Goal: Find specific page/section: Find specific page/section

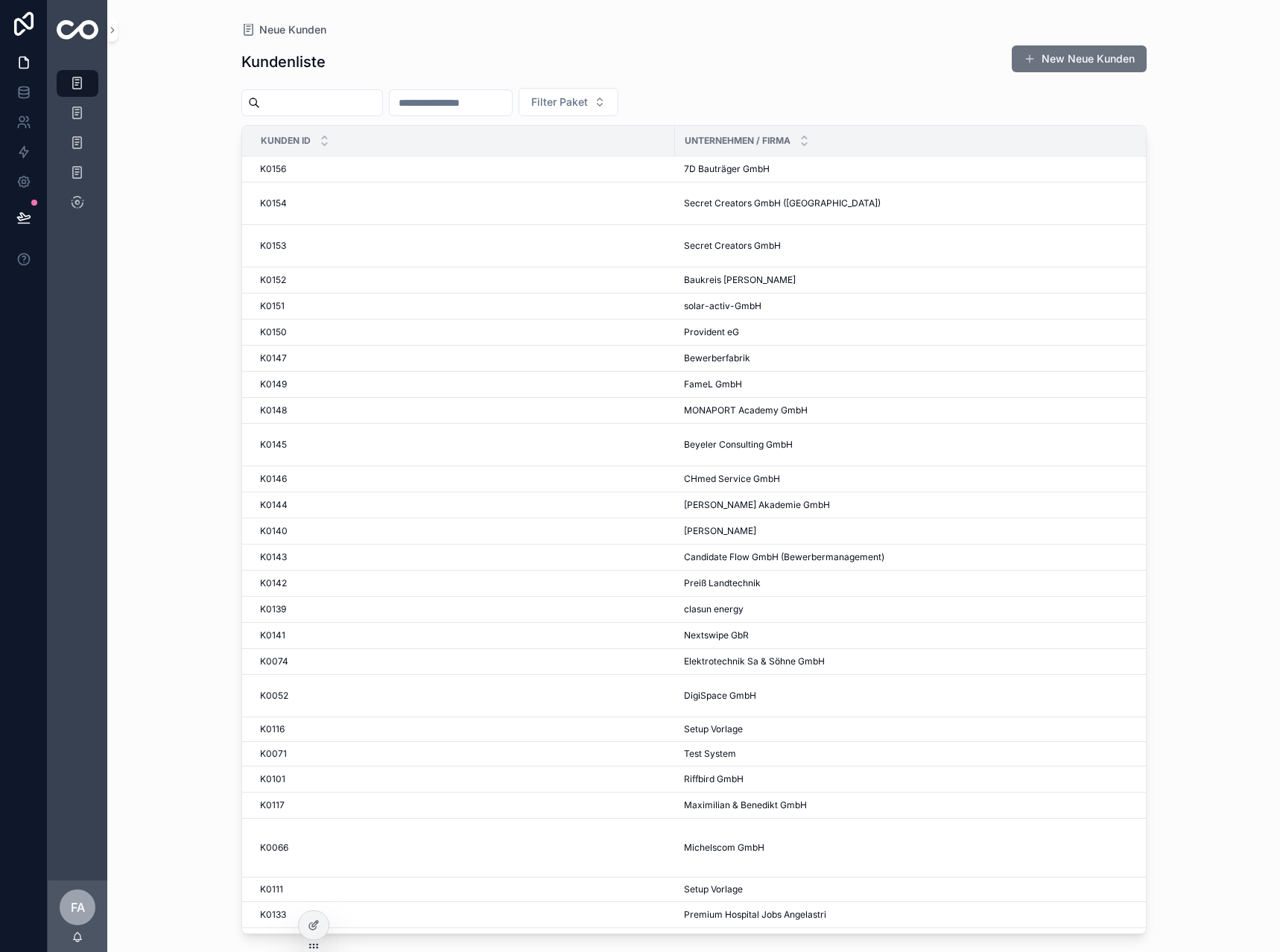
click at [467, 114] on div "scrollable content" at bounding box center [451, 103] width 123 height 27
click at [480, 96] on input "scrollable content" at bounding box center [451, 102] width 122 height 21
type input "**"
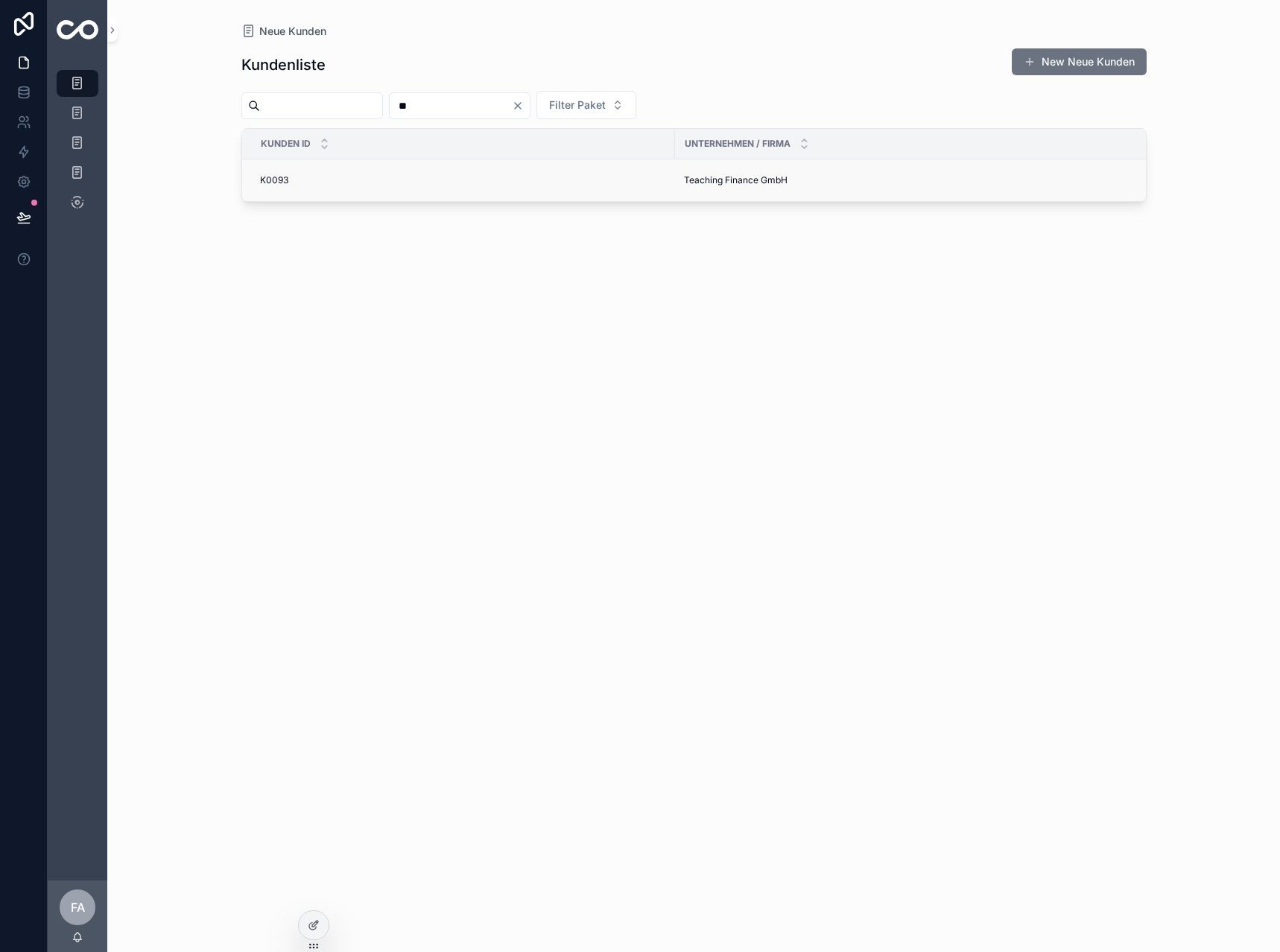
click at [296, 191] on td "K0093 K0093" at bounding box center [458, 180] width 433 height 42
click at [301, 180] on div "K0093 K0093" at bounding box center [463, 180] width 406 height 12
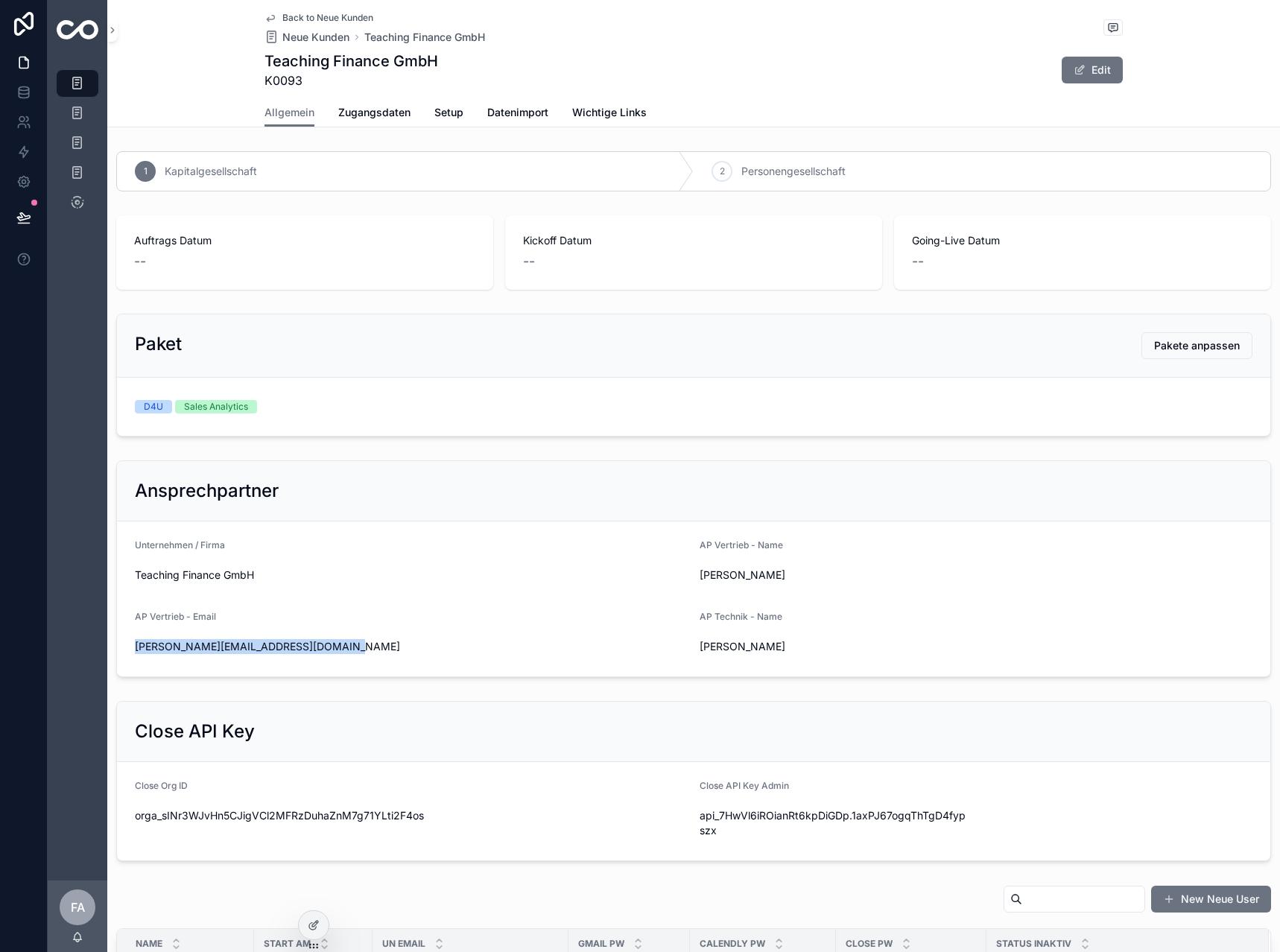
drag, startPoint x: 346, startPoint y: 642, endPoint x: 130, endPoint y: 656, distance: 216.5
click at [130, 656] on form "Unternehmen / Firma Teaching Finance GmbH AP Vertrieb - Name [PERSON_NAME] AP V…" at bounding box center [693, 599] width 1153 height 155
copy span "[PERSON_NAME][EMAIL_ADDRESS][DOMAIN_NAME]"
